Goal: Task Accomplishment & Management: Manage account settings

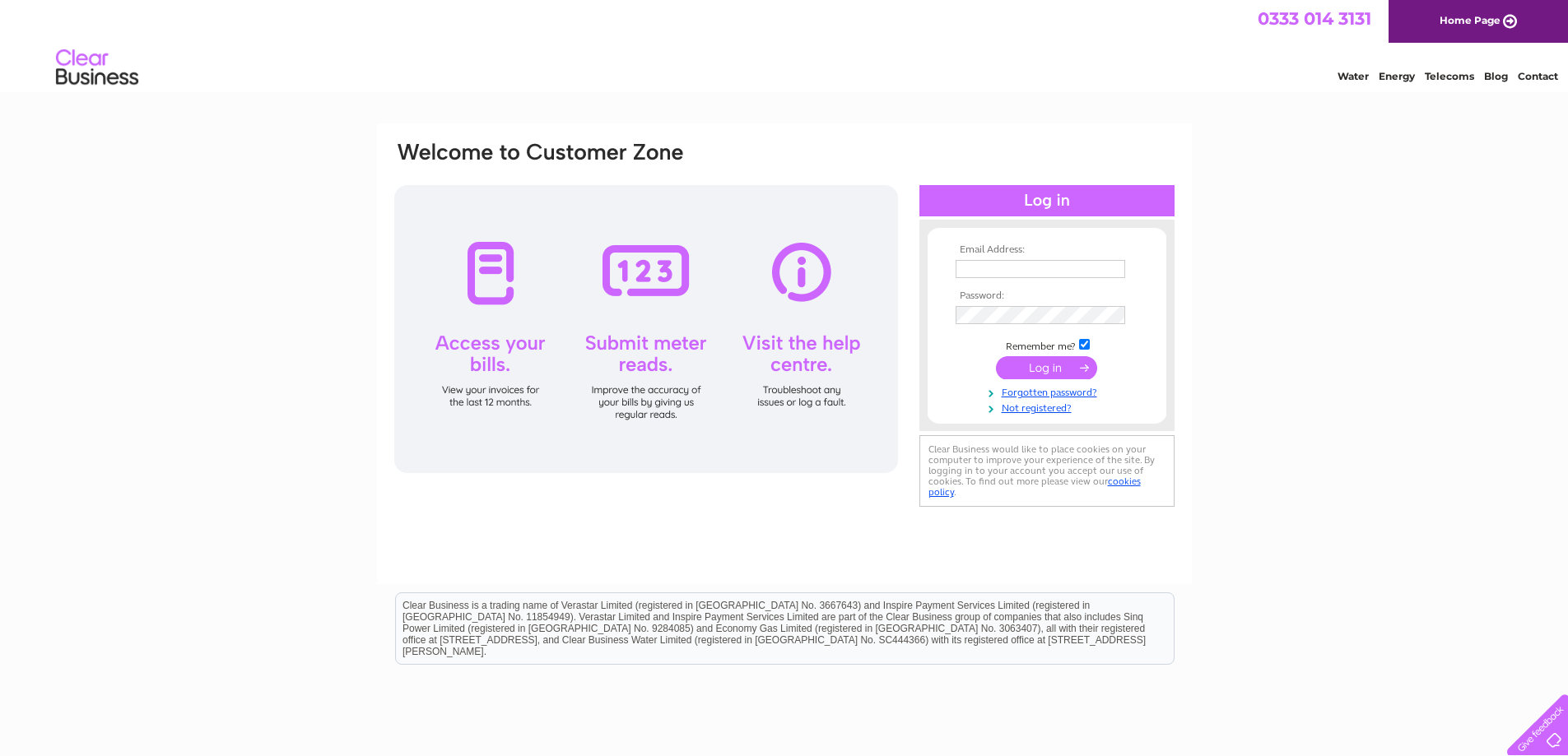
click at [1034, 273] on input "text" at bounding box center [1041, 268] width 169 height 18
type input "ian.mcmonagle@russell-russell.co.uk"
click at [996, 358] on input "submit" at bounding box center [1047, 369] width 102 height 23
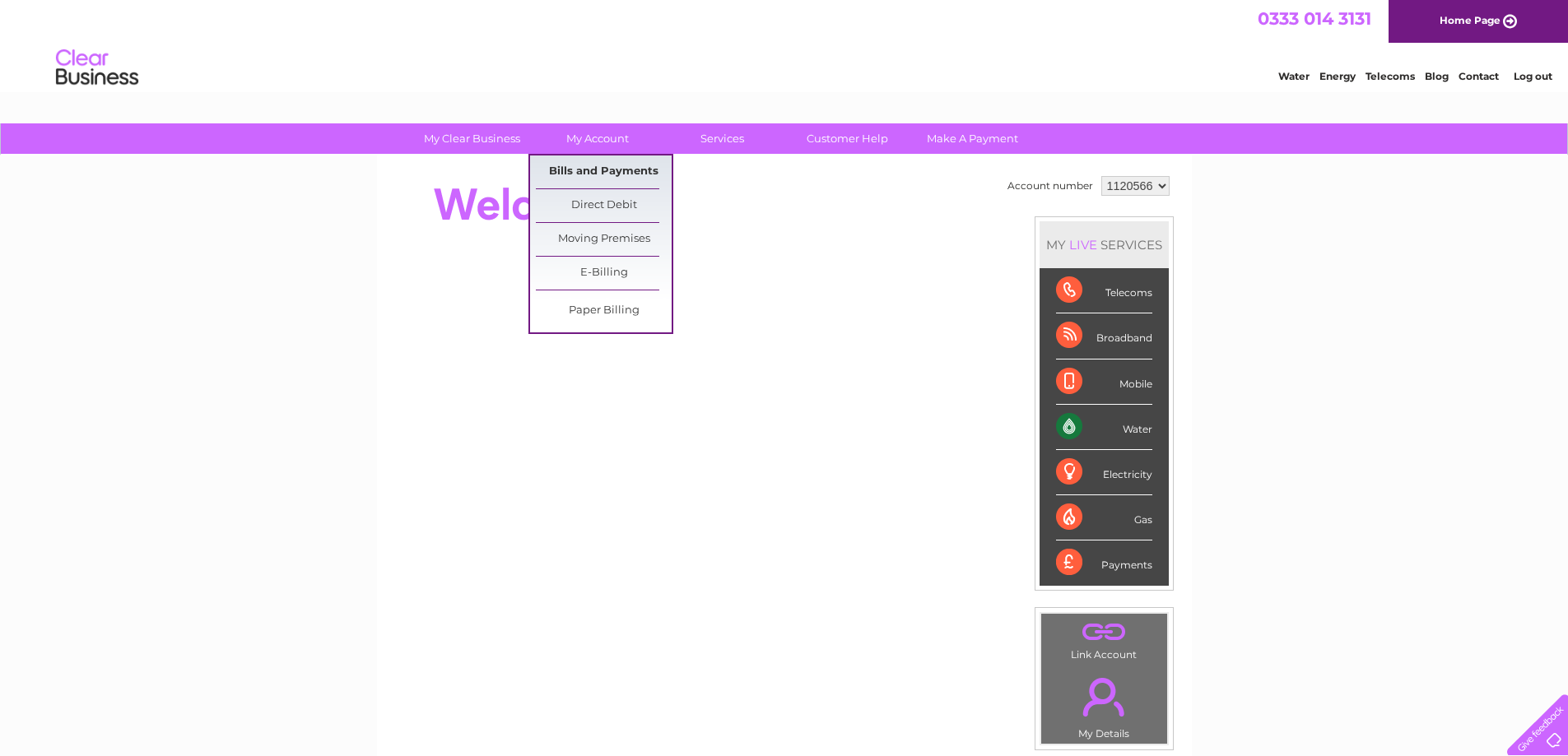
click at [584, 170] on link "Bills and Payments" at bounding box center [603, 172] width 136 height 33
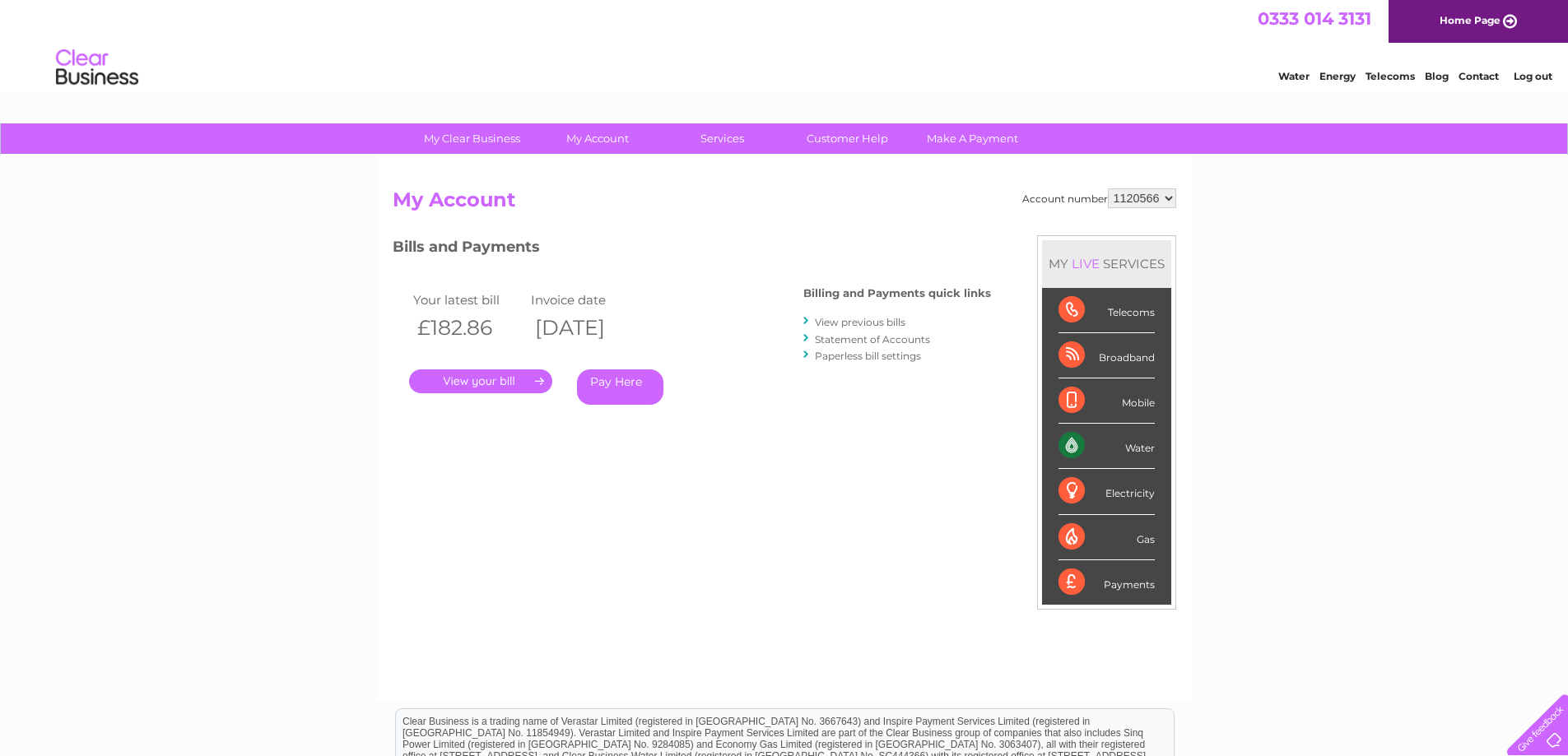
click at [458, 384] on link "." at bounding box center [481, 382] width 144 height 24
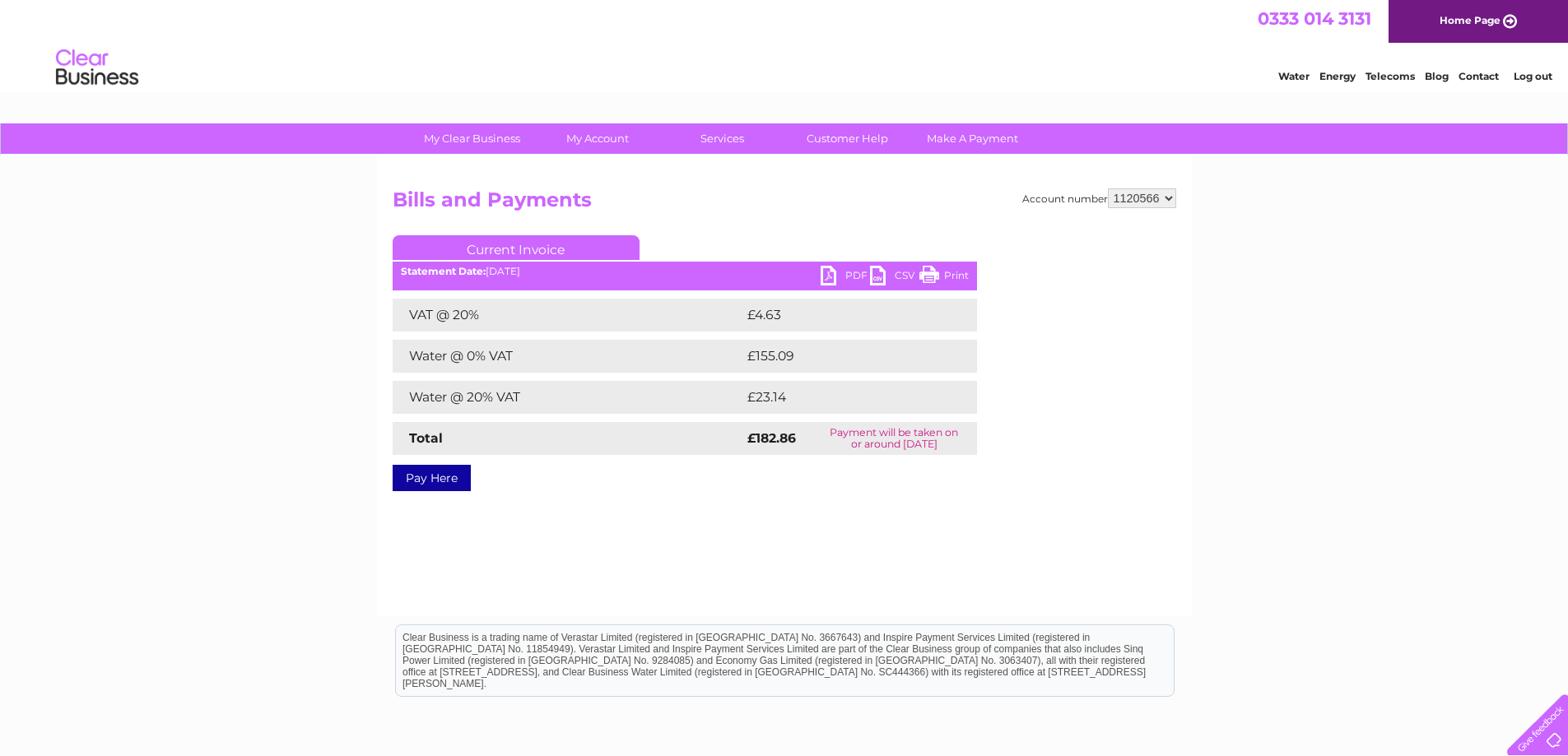
click at [825, 271] on link "PDF" at bounding box center [846, 278] width 50 height 24
